Goal: Task Accomplishment & Management: Manage account settings

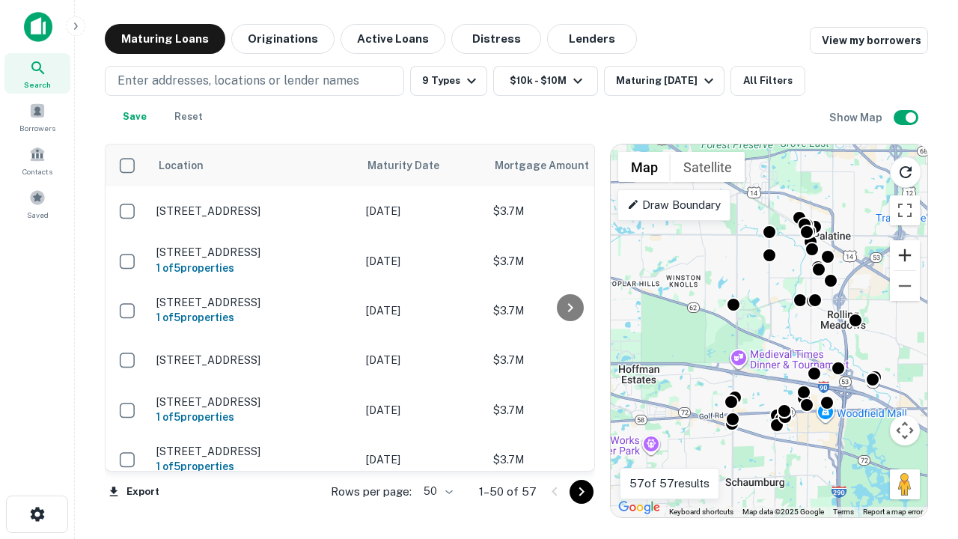
click at [905, 255] on button "Zoom in" at bounding box center [905, 255] width 30 height 30
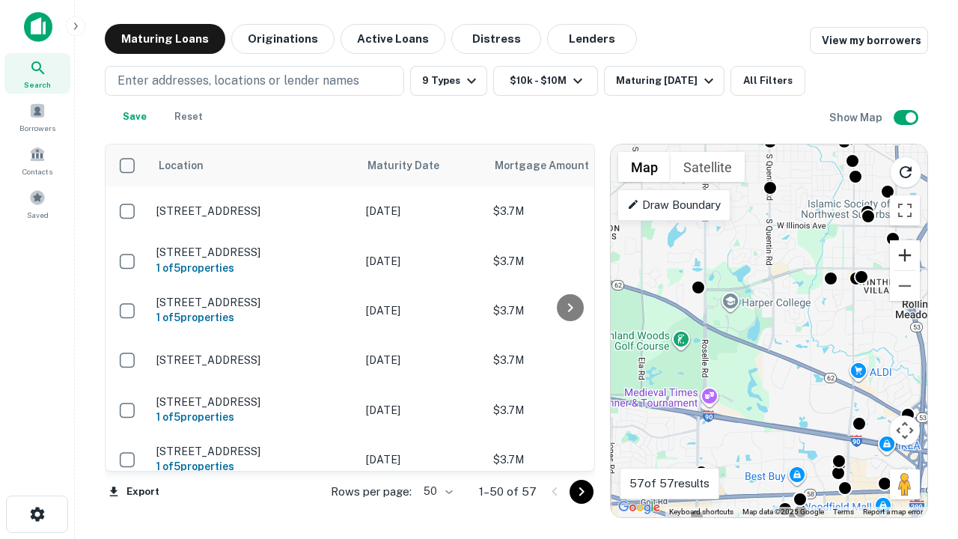
click at [905, 255] on button "Zoom in" at bounding box center [905, 255] width 30 height 30
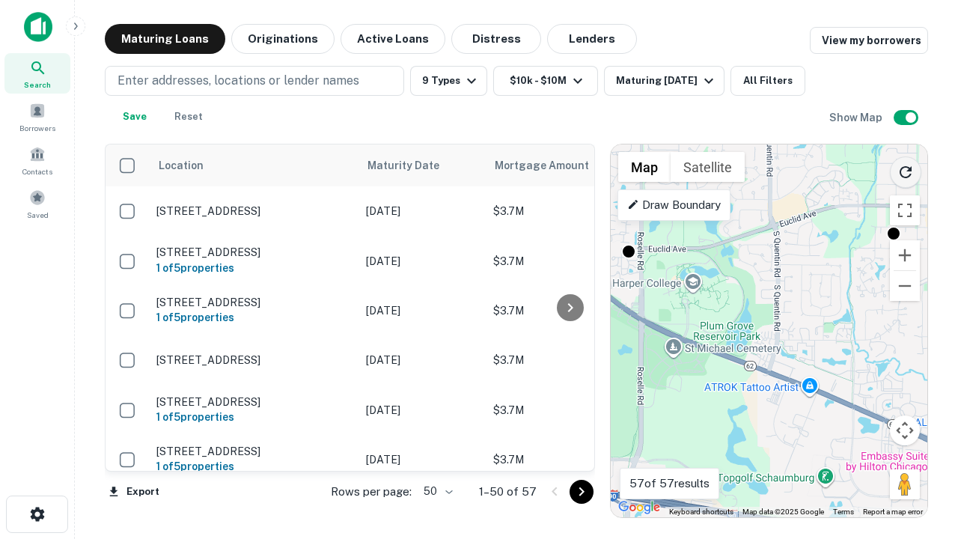
click at [906, 169] on icon "Reload search area" at bounding box center [906, 172] width 18 height 18
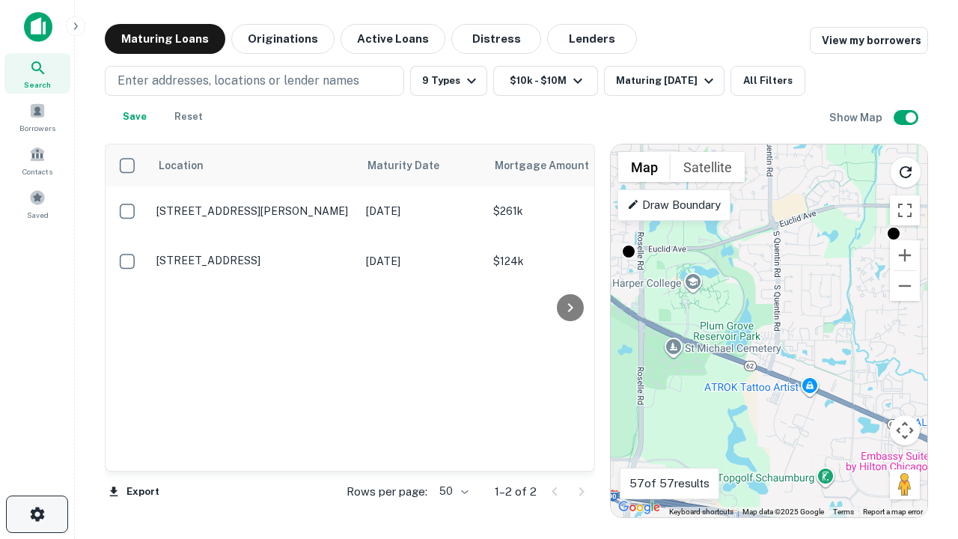
click at [37, 514] on icon "button" at bounding box center [37, 514] width 18 height 18
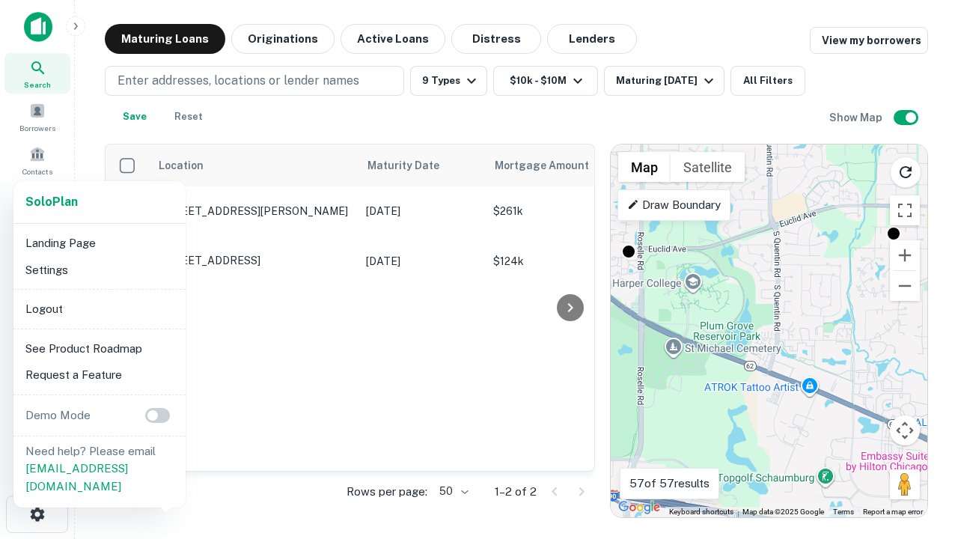
click at [99, 308] on li "Logout" at bounding box center [99, 309] width 160 height 27
